Goal: Task Accomplishment & Management: Manage account settings

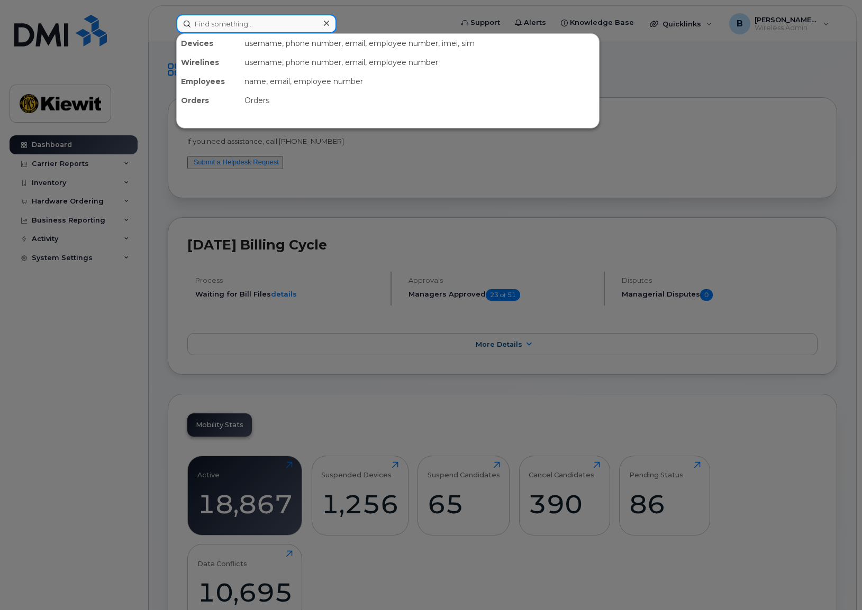
click at [273, 27] on input at bounding box center [256, 23] width 160 height 19
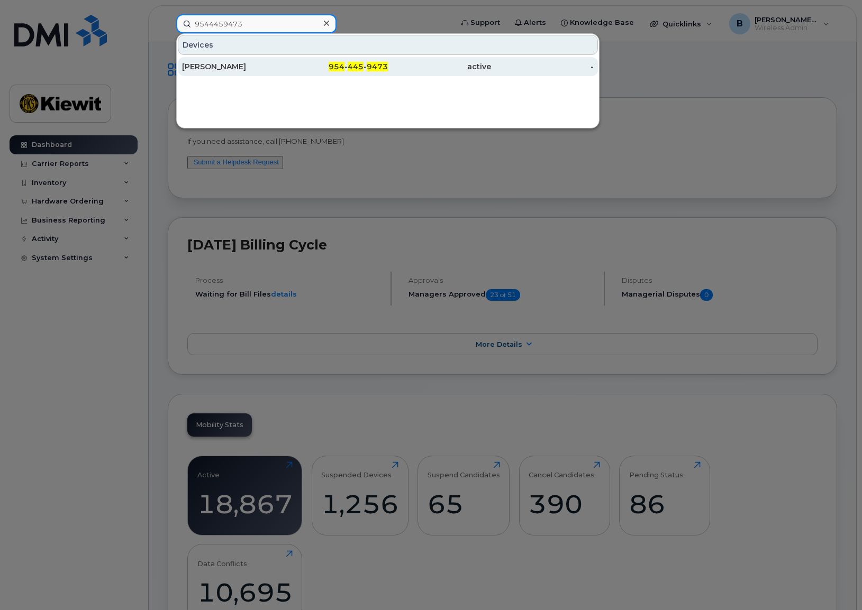
type input "9544459473"
click at [304, 69] on div "954 - 445 - 9473" at bounding box center [336, 66] width 103 height 11
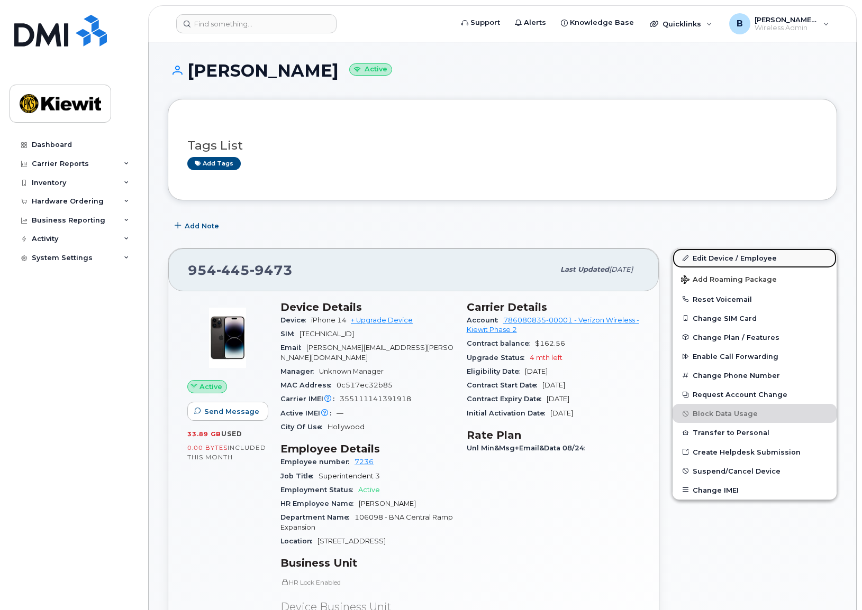
click at [757, 260] on link "Edit Device / Employee" at bounding box center [754, 258] width 164 height 19
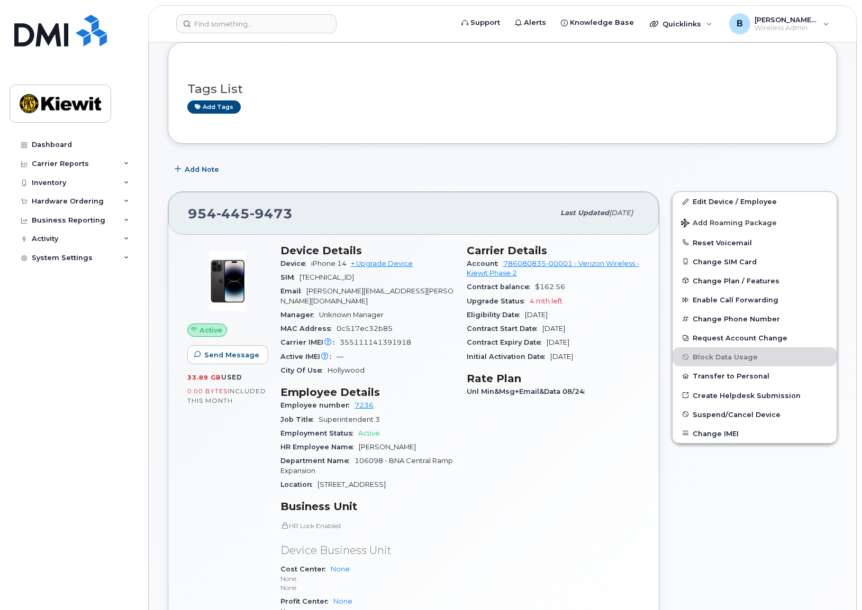
scroll to position [53, 0]
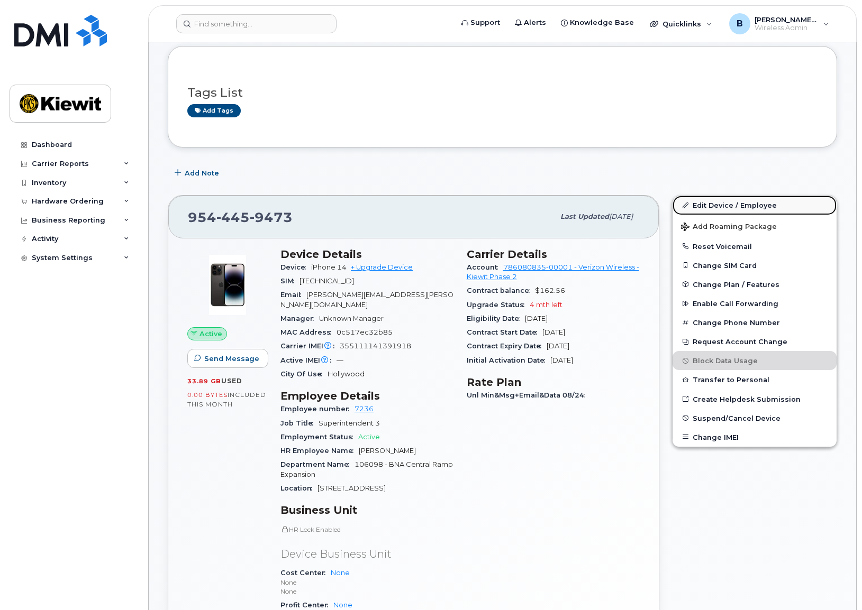
click at [740, 208] on link "Edit Device / Employee" at bounding box center [754, 205] width 164 height 19
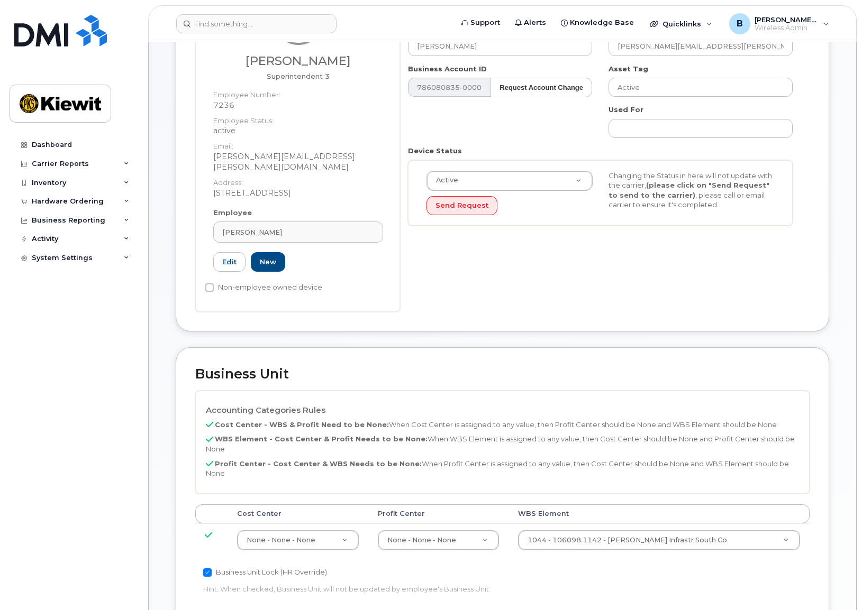
scroll to position [106, 0]
